Goal: Learn about a topic

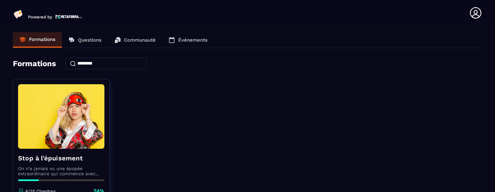
click at [45, 66] on h4 "Formations" at bounding box center [34, 63] width 43 height 9
click at [47, 41] on p "Formations" at bounding box center [42, 39] width 26 height 6
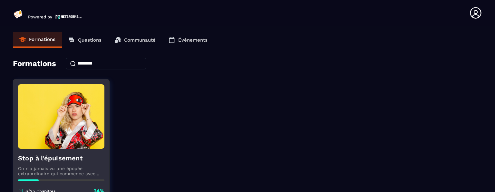
click at [58, 159] on h4 "Stop à l'épuisement" at bounding box center [61, 157] width 86 height 9
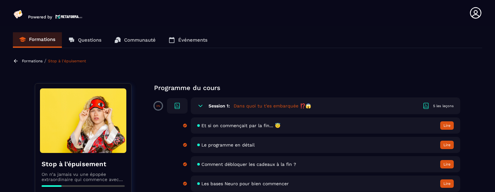
click at [489, 105] on section "Formations Questions Communauté Événements Formations / Stop à l'épuisement Sto…" at bounding box center [247, 110] width 495 height 168
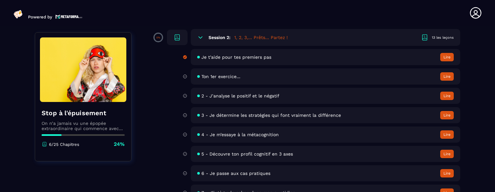
scroll to position [206, 0]
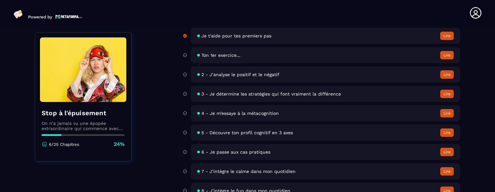
click at [444, 76] on button "Lire" at bounding box center [447, 74] width 14 height 8
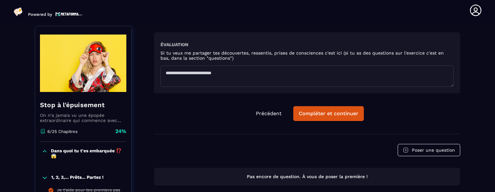
scroll to position [67, 0]
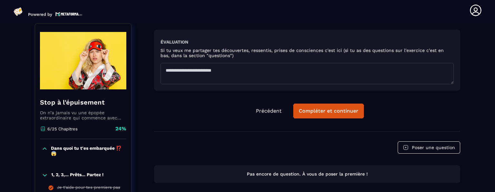
click at [471, 10] on icon at bounding box center [475, 10] width 13 height 13
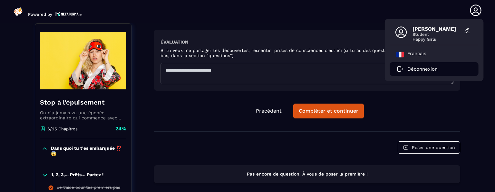
click at [435, 67] on p "Déconnexion" at bounding box center [422, 69] width 30 height 6
